Goal: Navigation & Orientation: Find specific page/section

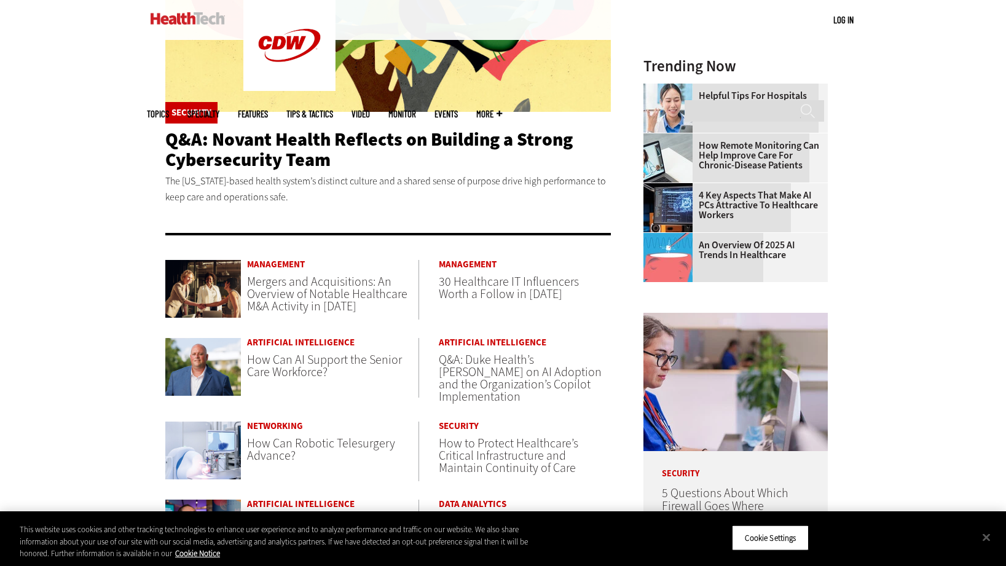
scroll to position [325, 0]
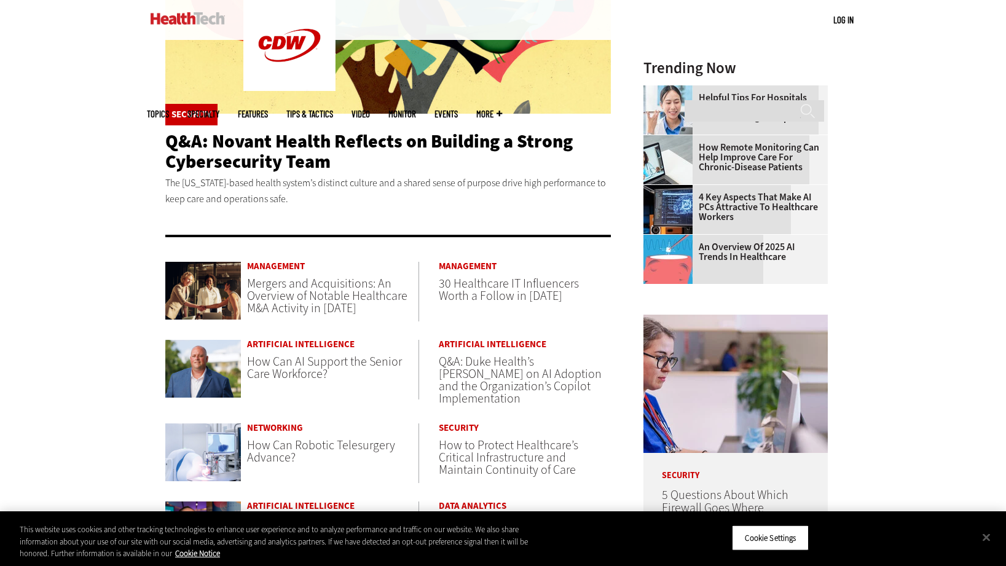
click at [502, 109] on span "More" at bounding box center [489, 113] width 26 height 9
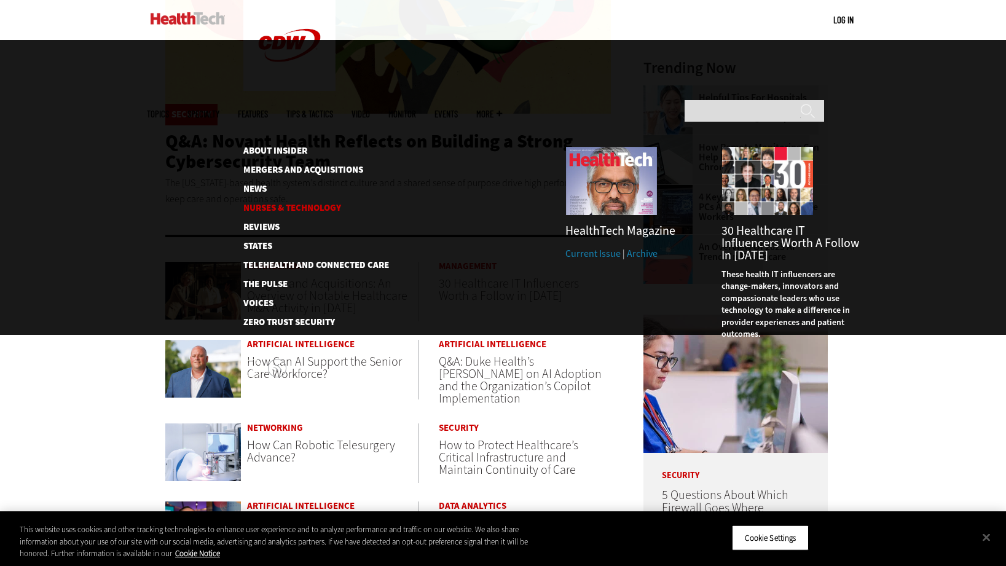
click at [312, 203] on link "Nurses & Technology" at bounding box center [306, 207] width 126 height 9
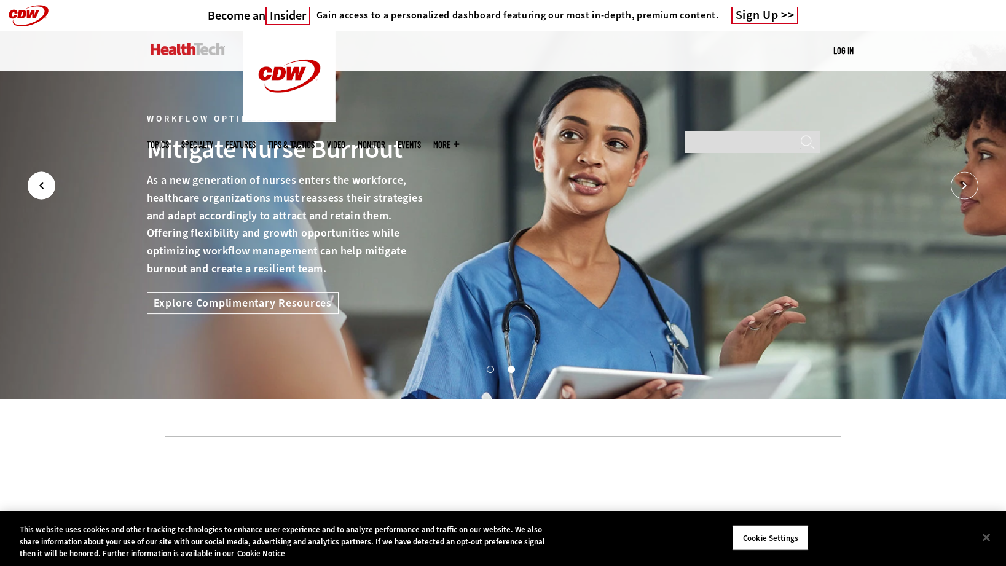
click at [42, 187] on icon "Prev" at bounding box center [42, 186] width 28 height 28
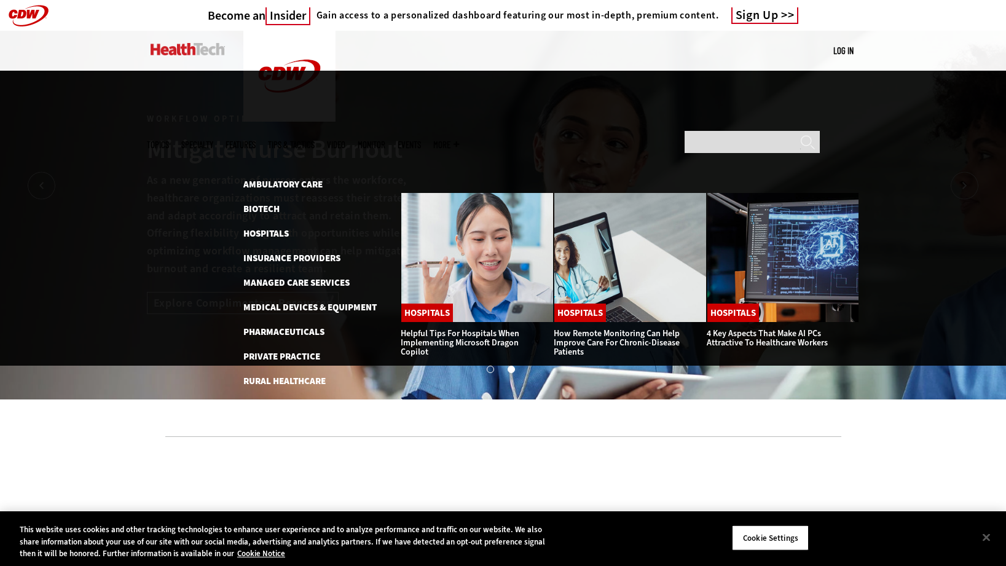
click at [256, 140] on link "Features" at bounding box center [240, 144] width 30 height 9
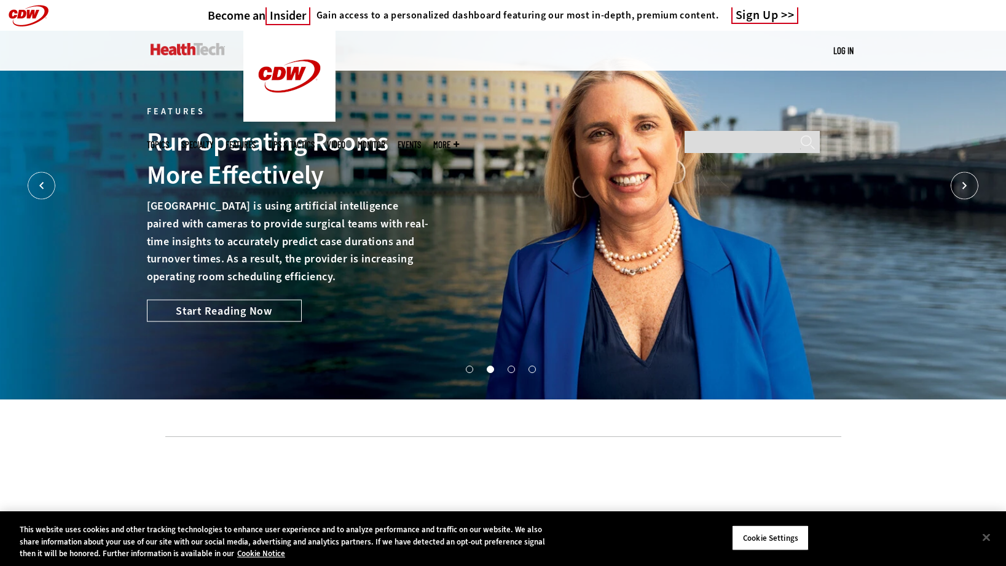
click at [315, 140] on link "Tips & Tactics" at bounding box center [291, 144] width 47 height 9
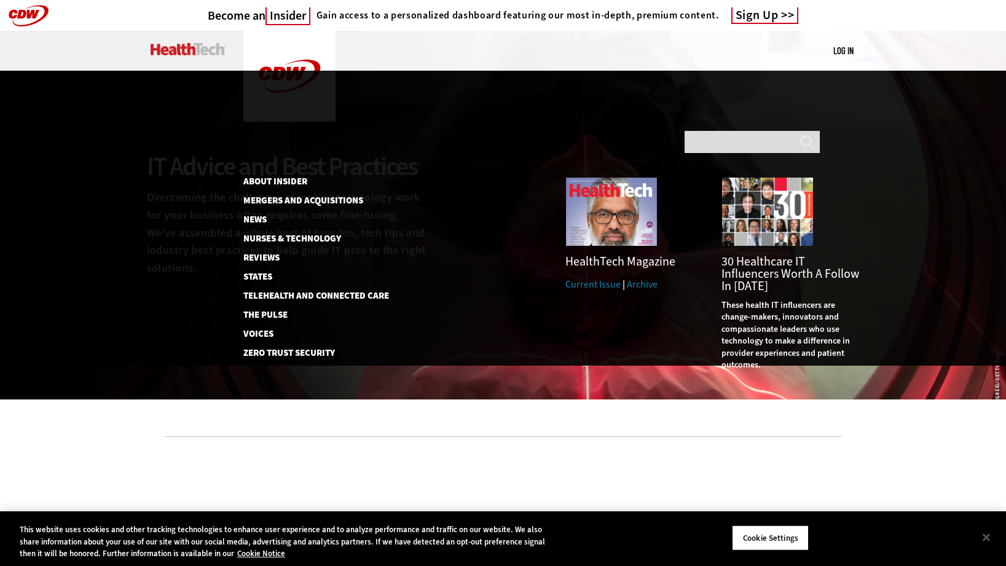
click at [459, 140] on span "More" at bounding box center [446, 144] width 26 height 9
click at [281, 177] on link "About Insider" at bounding box center [309, 181] width 132 height 9
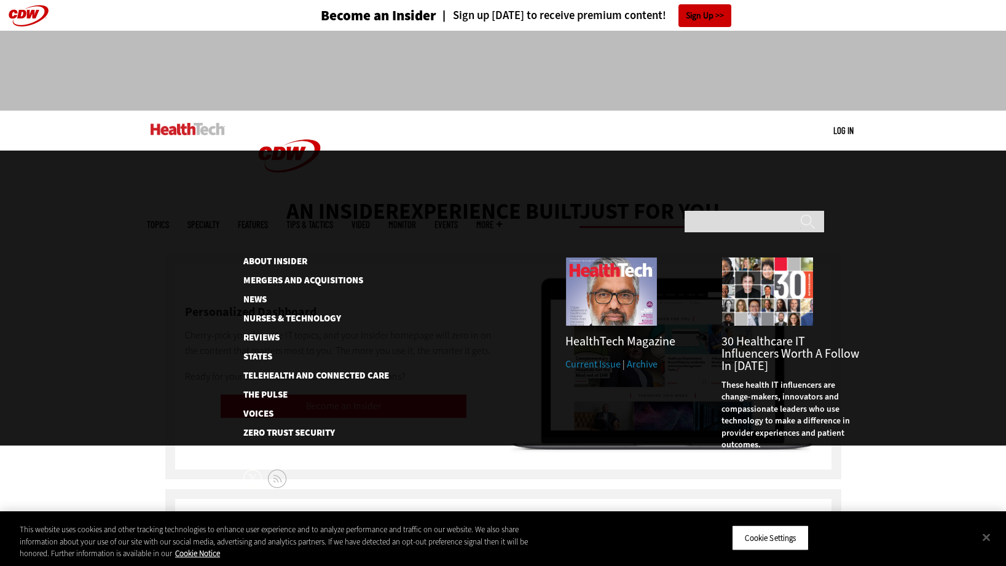
click at [502, 220] on span "More" at bounding box center [489, 224] width 26 height 9
